Goal: Task Accomplishment & Management: Use online tool/utility

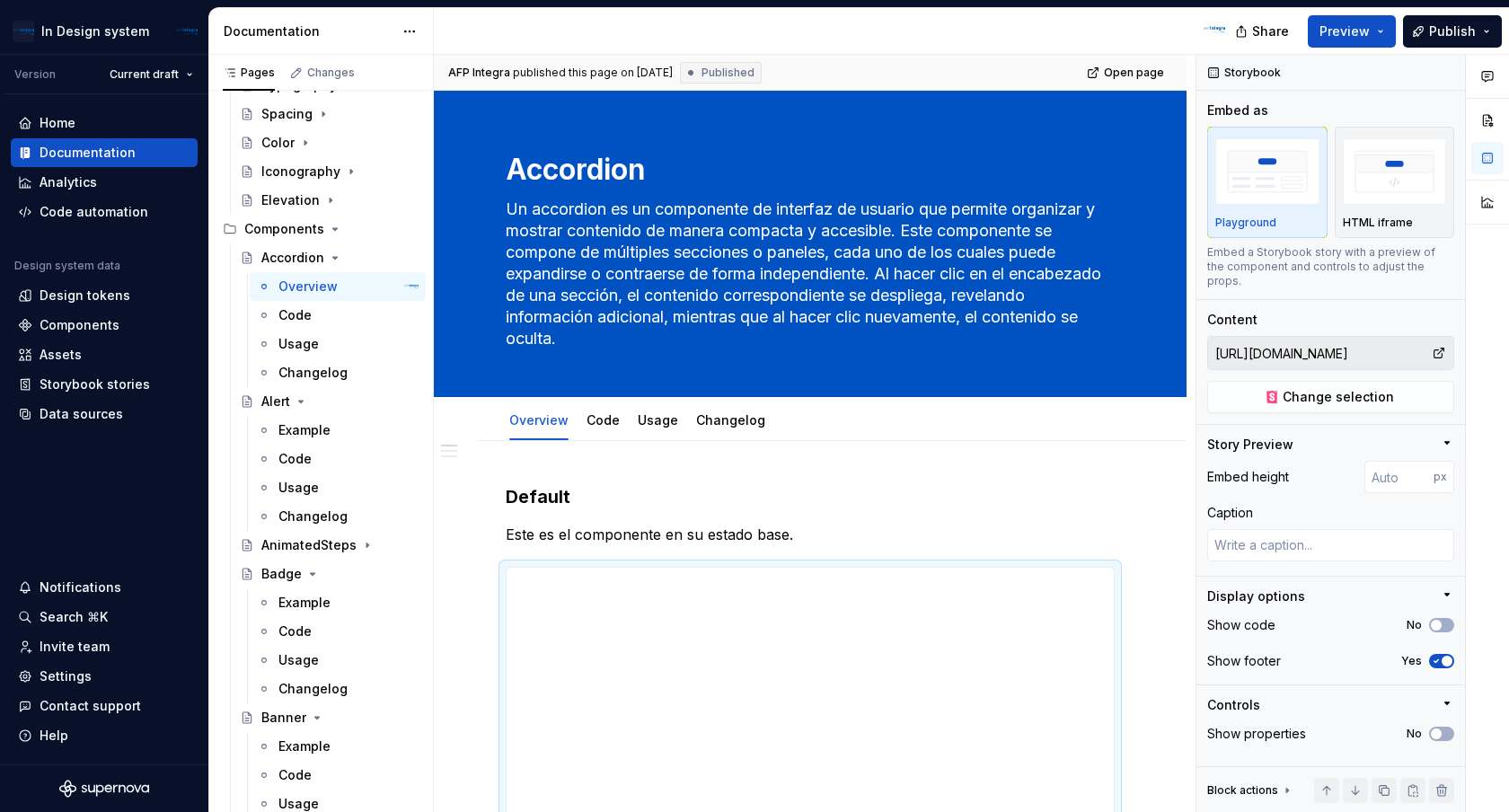
scroll to position [425, 0]
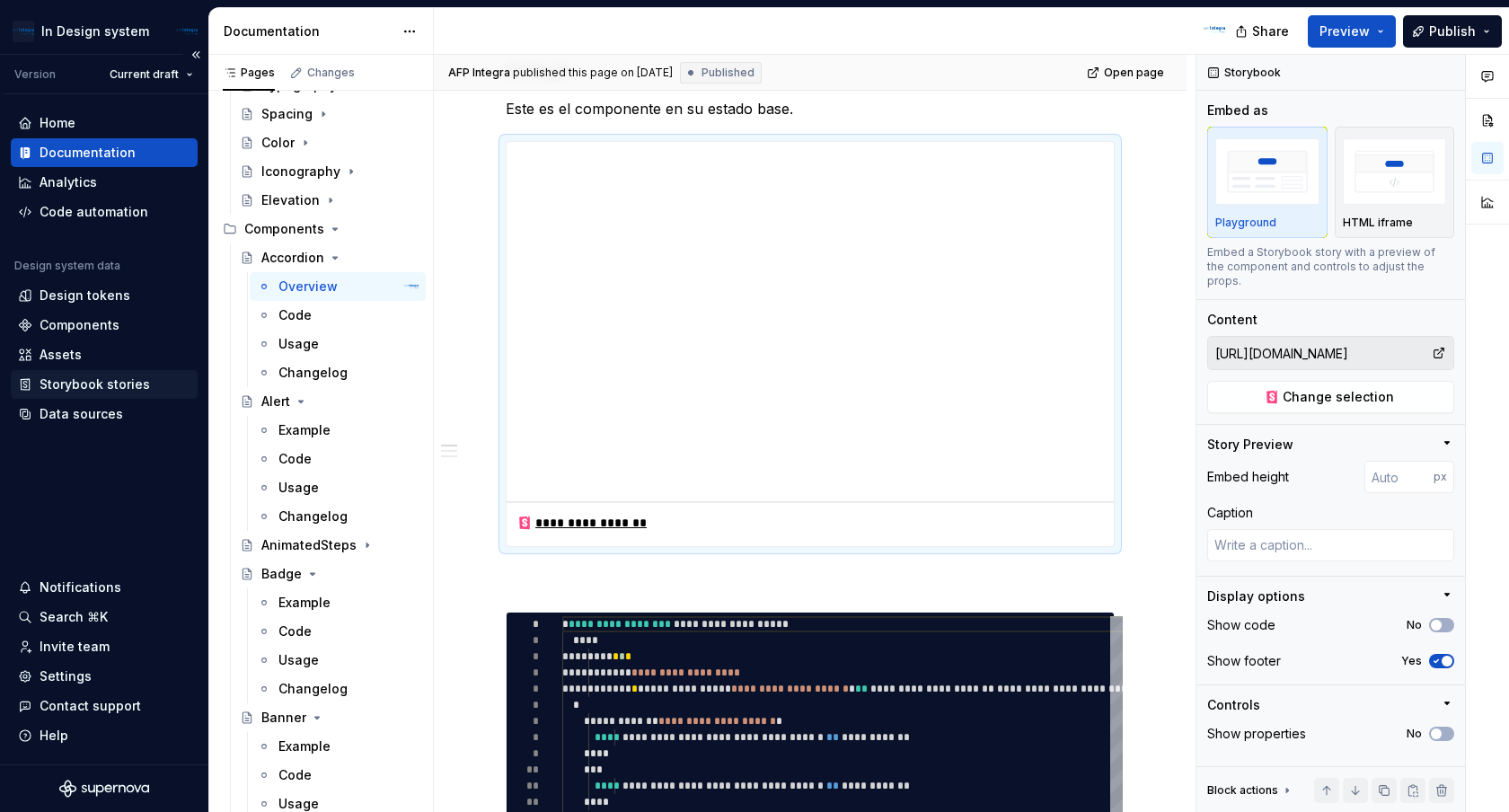
click at [108, 398] on div "Storybook stories" at bounding box center [105, 384] width 187 height 29
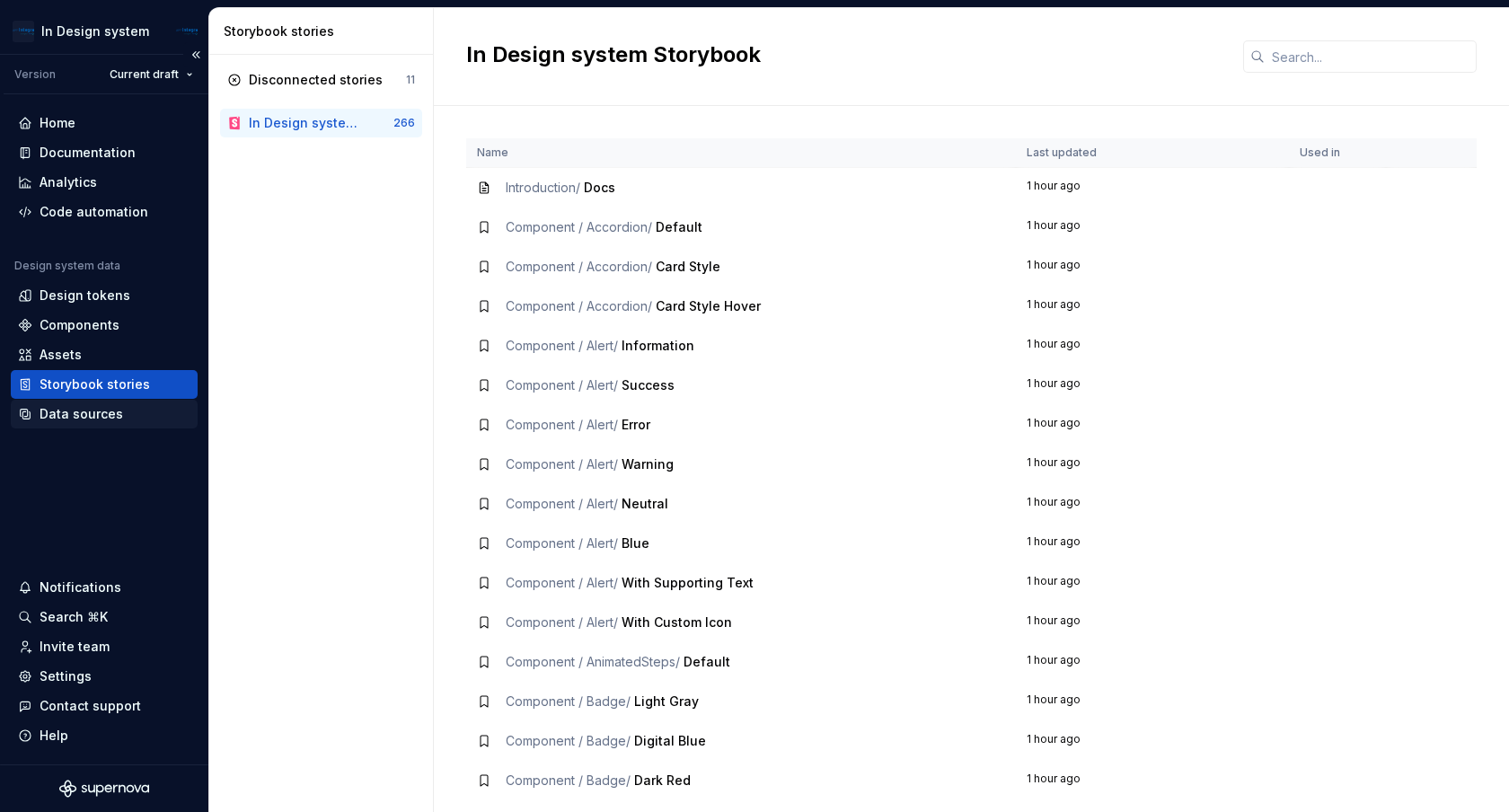
click at [93, 417] on div "Data sources" at bounding box center [82, 413] width 83 height 18
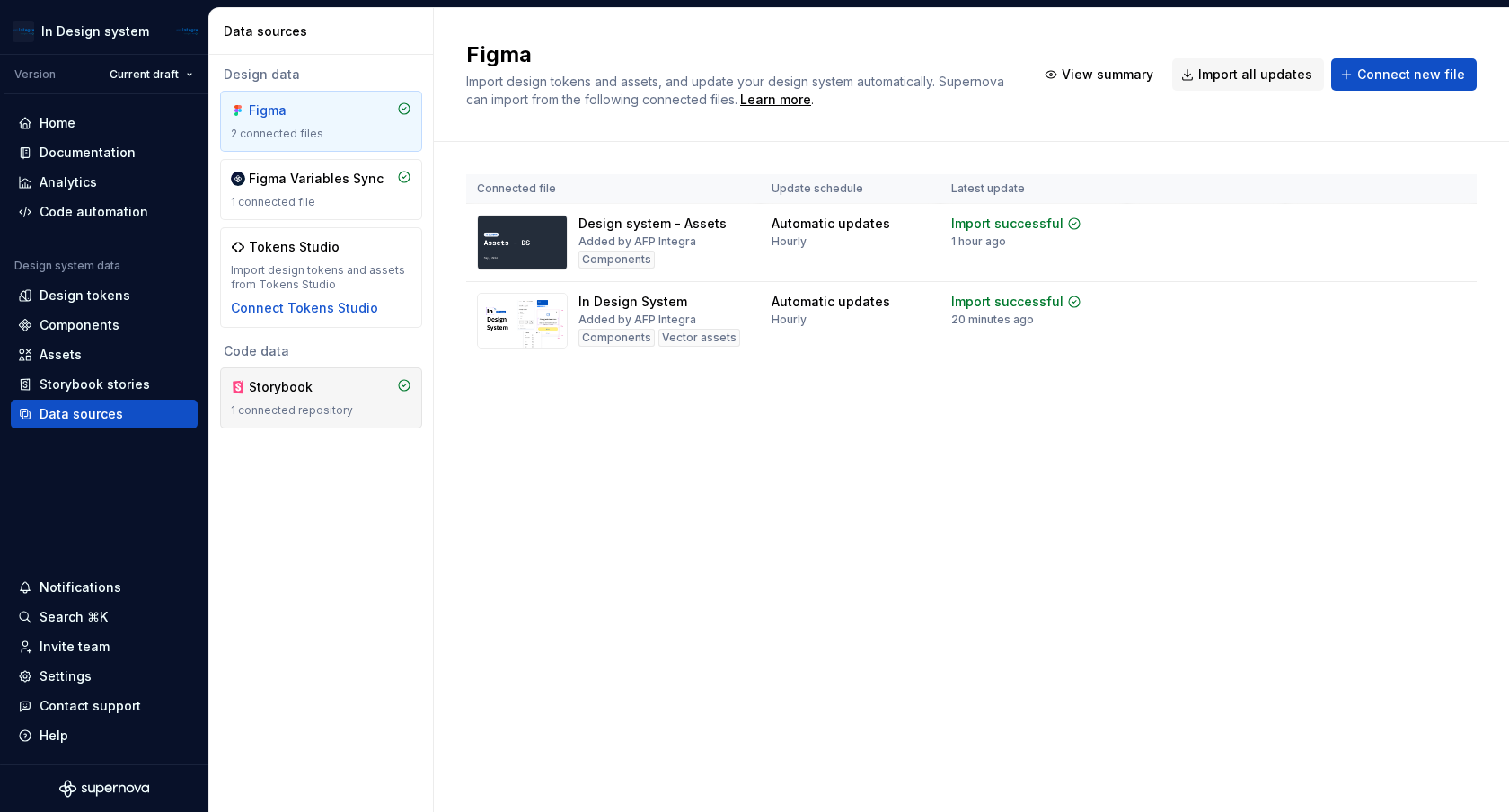
click at [306, 403] on div "1 connected repository" at bounding box center [321, 411] width 181 height 15
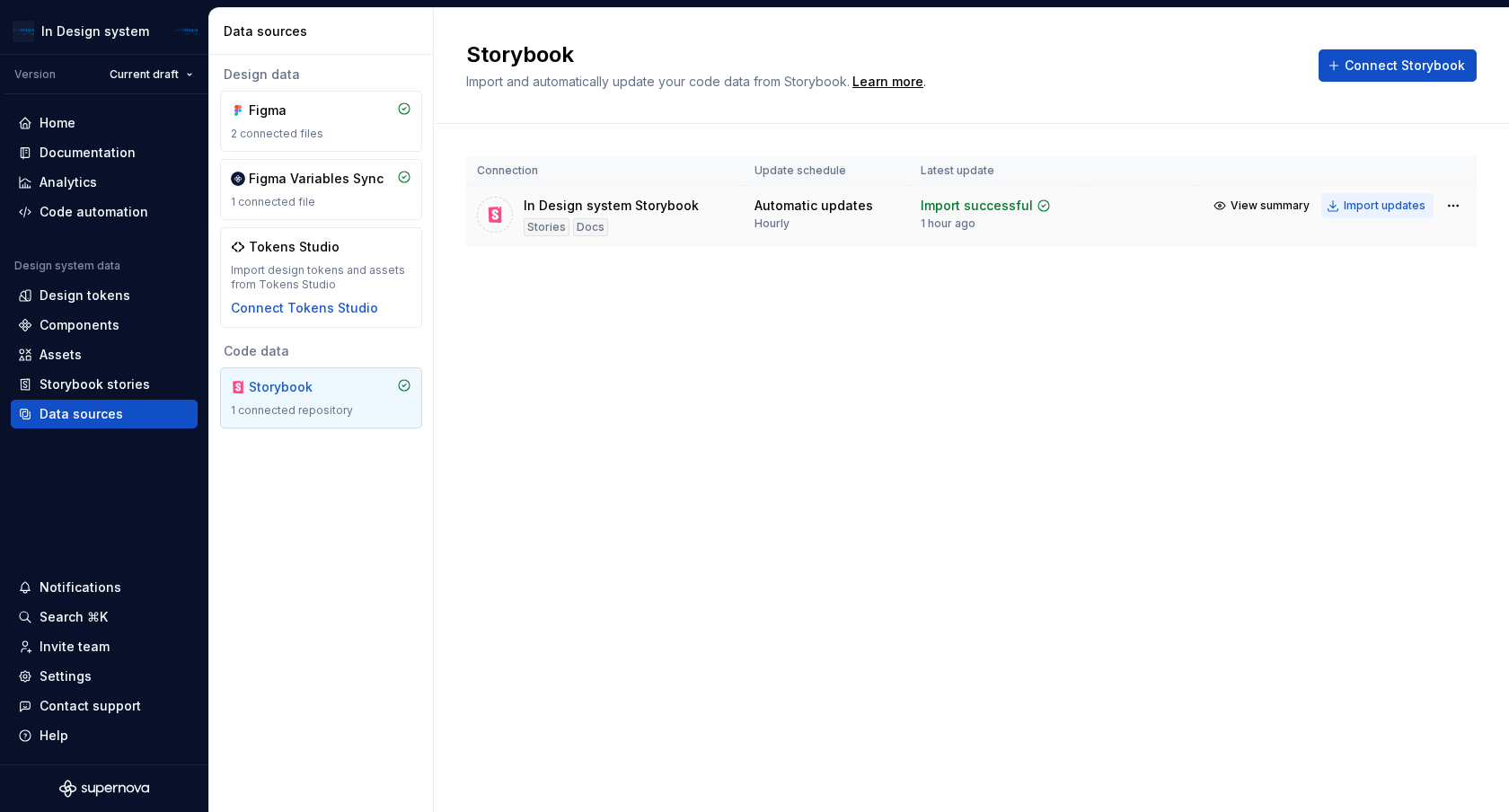
click at [1379, 207] on div "Import updates" at bounding box center [1384, 206] width 82 height 15
click at [567, 456] on div "Storybook Import and automatically update your code data from Storybook. Learn …" at bounding box center [971, 410] width 1075 height 804
click at [54, 118] on div "Home" at bounding box center [57, 122] width 36 height 18
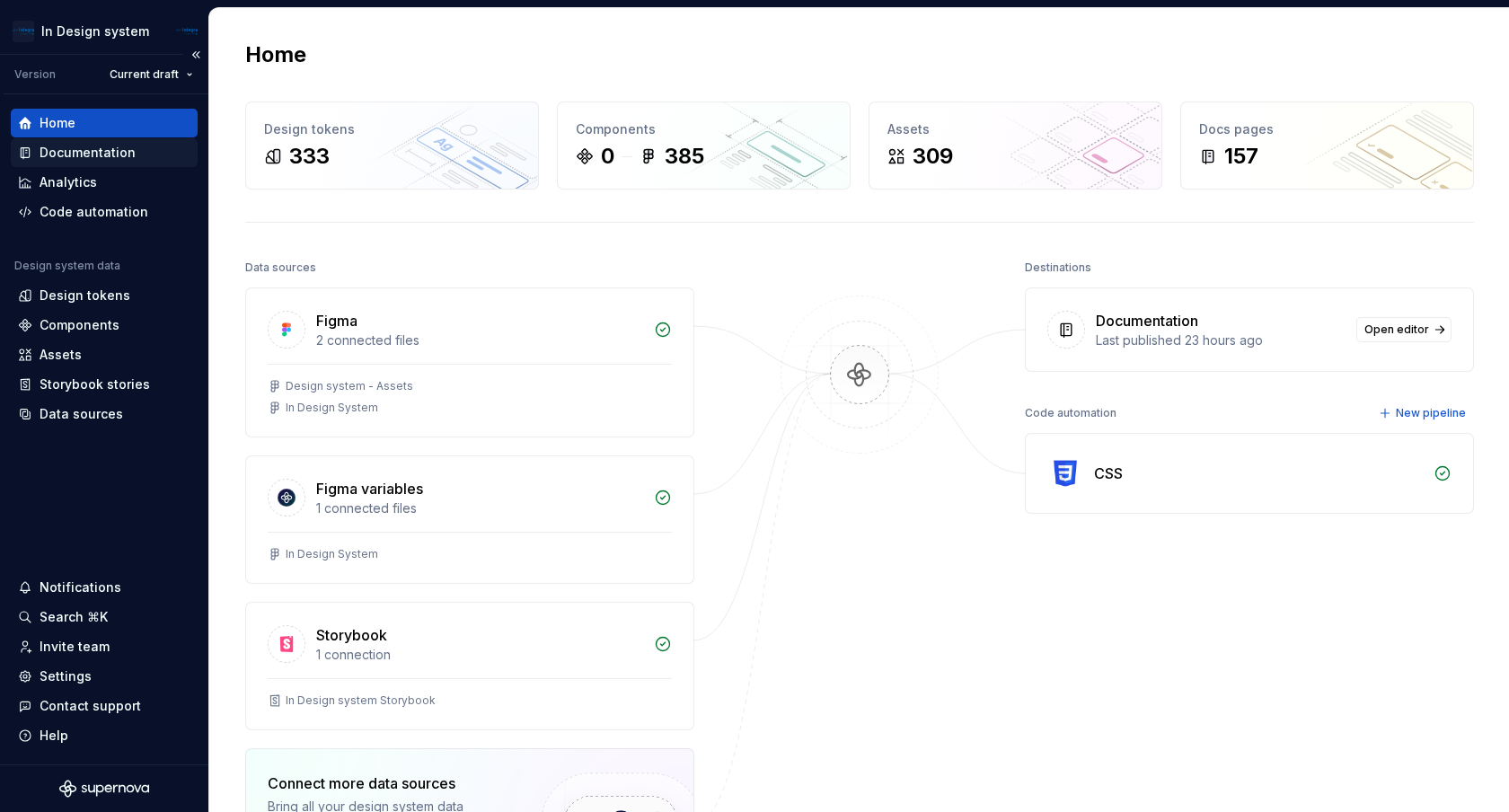
click at [112, 153] on div "Documentation" at bounding box center [88, 152] width 96 height 18
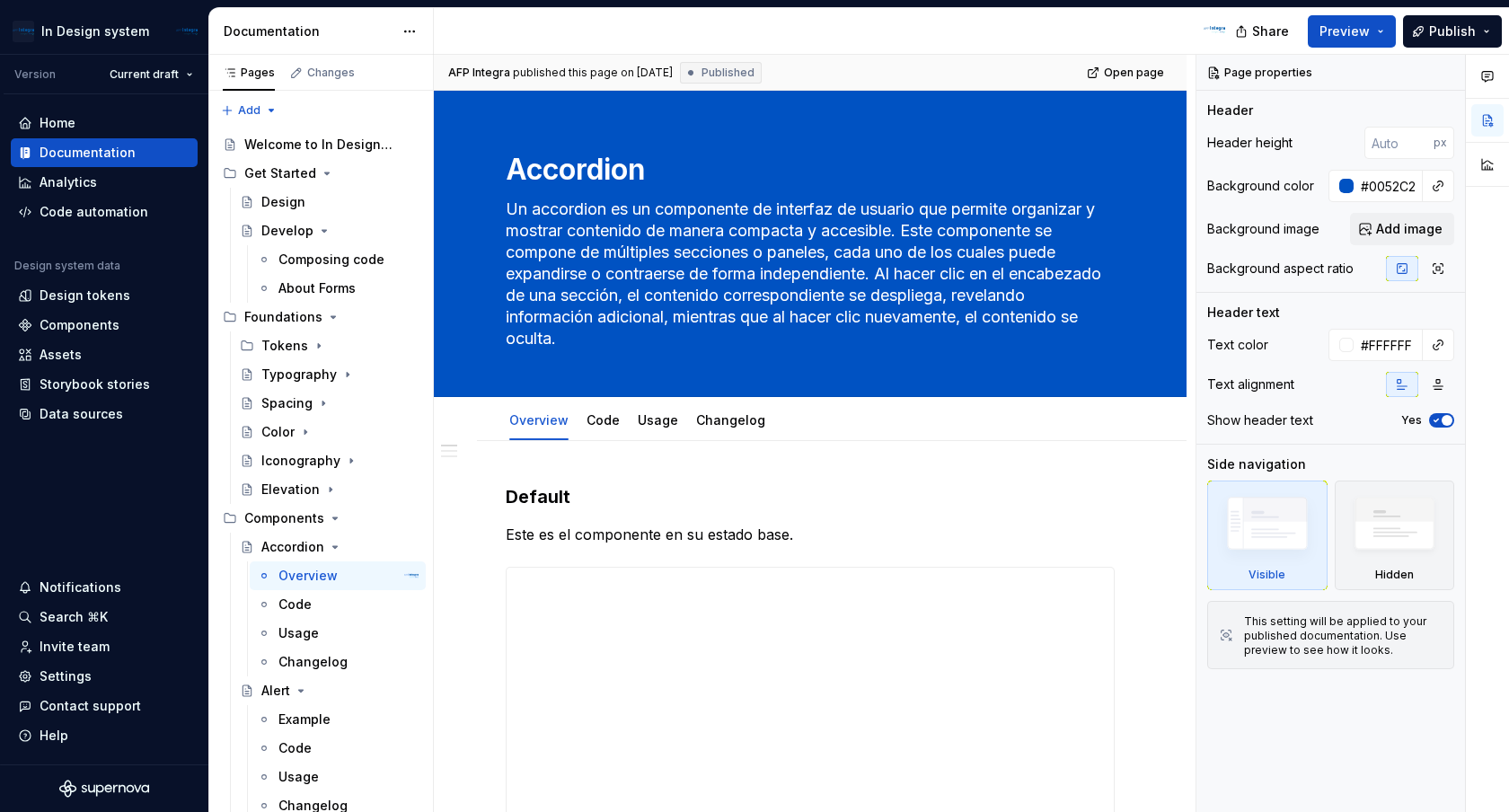
type textarea "*"
